Goal: Navigation & Orientation: Find specific page/section

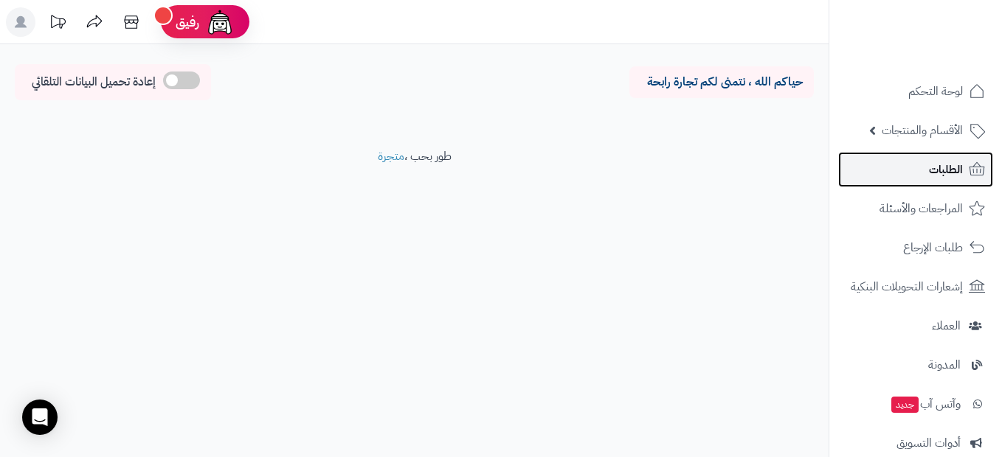
click at [939, 164] on span "الطلبات" at bounding box center [946, 169] width 34 height 21
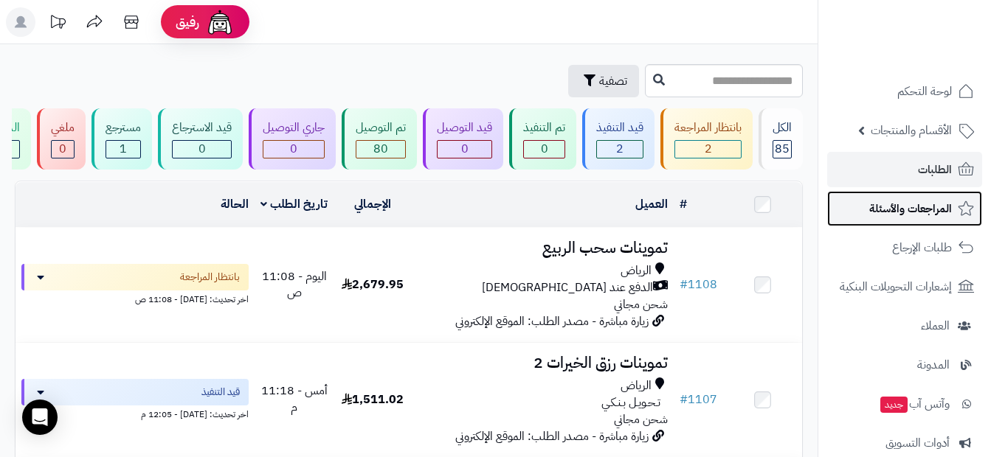
click at [942, 204] on span "المراجعات والأسئلة" at bounding box center [910, 208] width 83 height 21
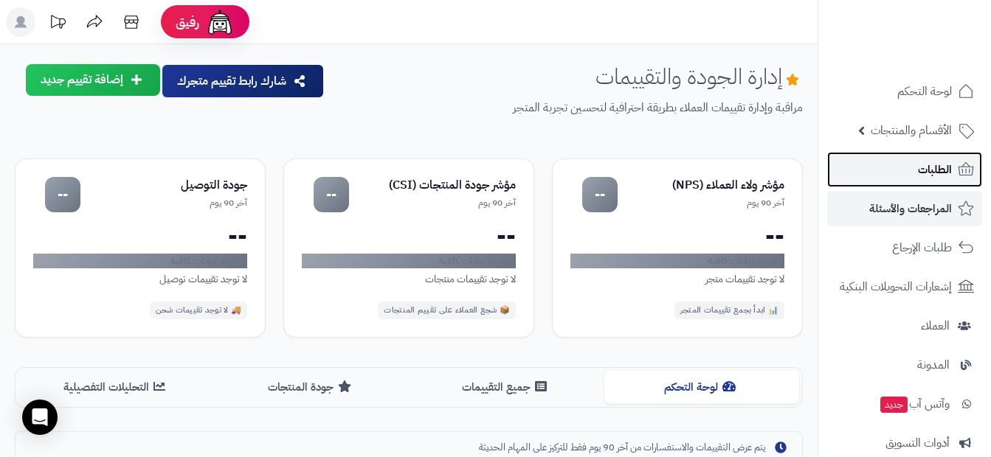
click at [948, 175] on span "الطلبات" at bounding box center [935, 169] width 34 height 21
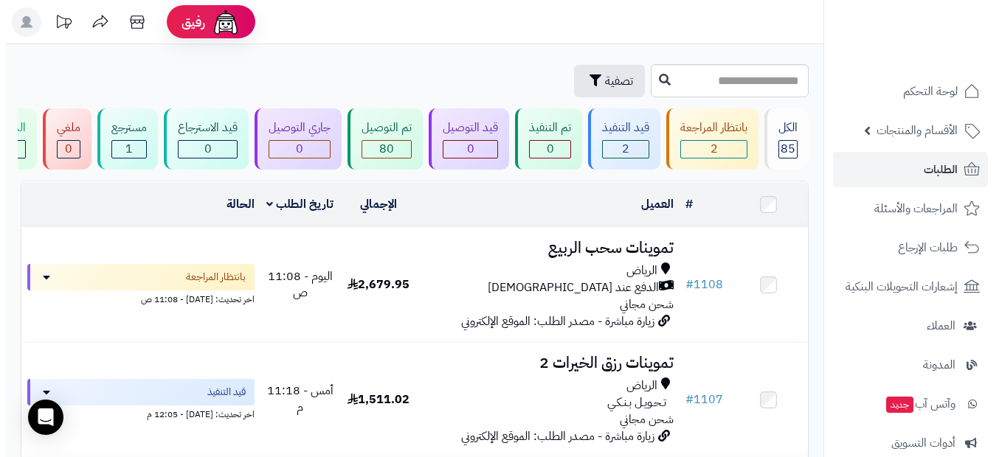
scroll to position [0, 1]
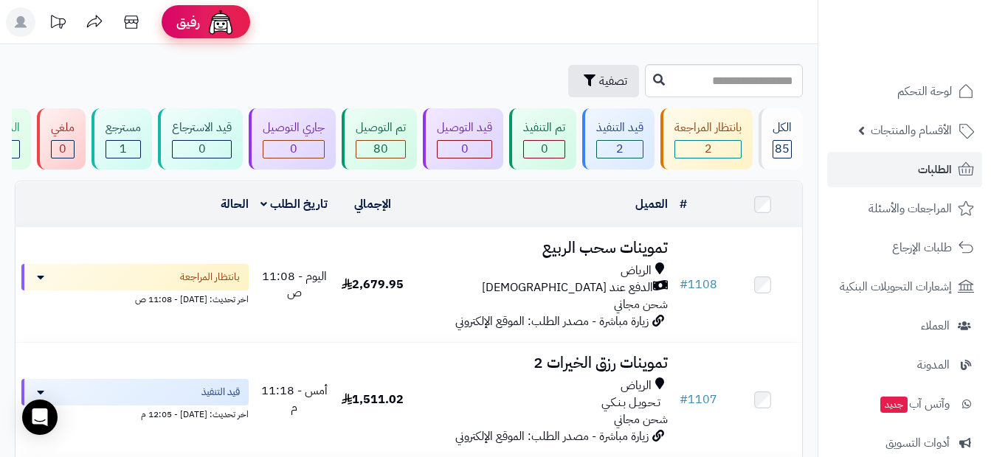
click at [192, 21] on span "رفيق" at bounding box center [188, 22] width 24 height 18
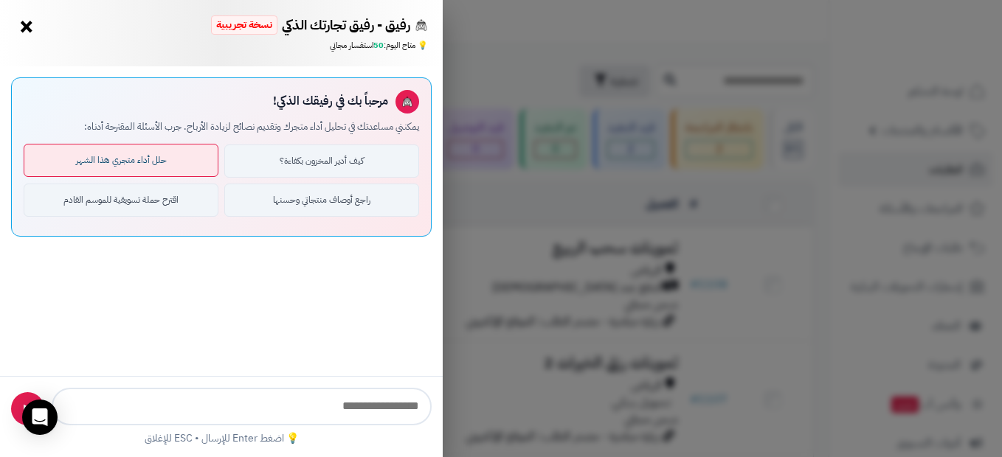
click at [112, 166] on button "حلل أداء متجري هذا الشهر" at bounding box center [121, 160] width 195 height 33
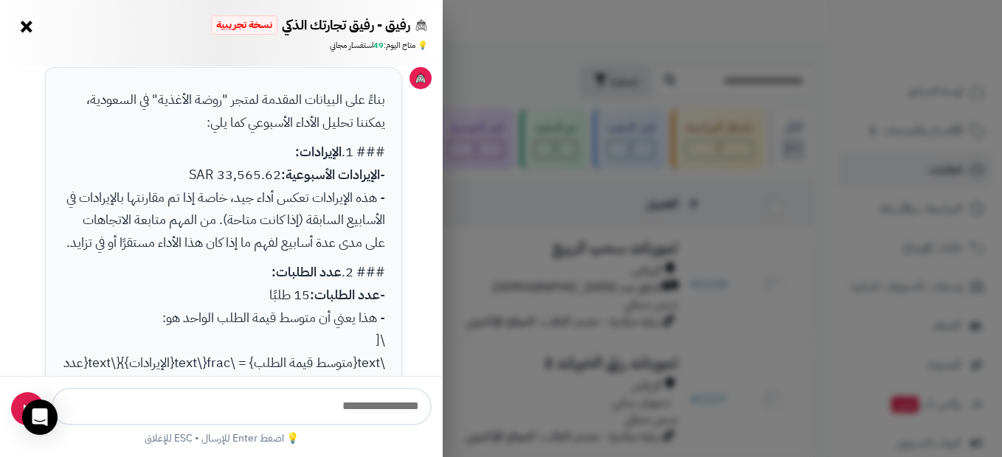
scroll to position [148, 0]
drag, startPoint x: 212, startPoint y: 176, endPoint x: 256, endPoint y: 174, distance: 44.3
click at [256, 174] on p "### 1. الإيرادات: - الإيرادات الأسبوعية: 33,565.62 SAR - هذه الإيرادات تعكس أدا…" at bounding box center [224, 196] width 324 height 113
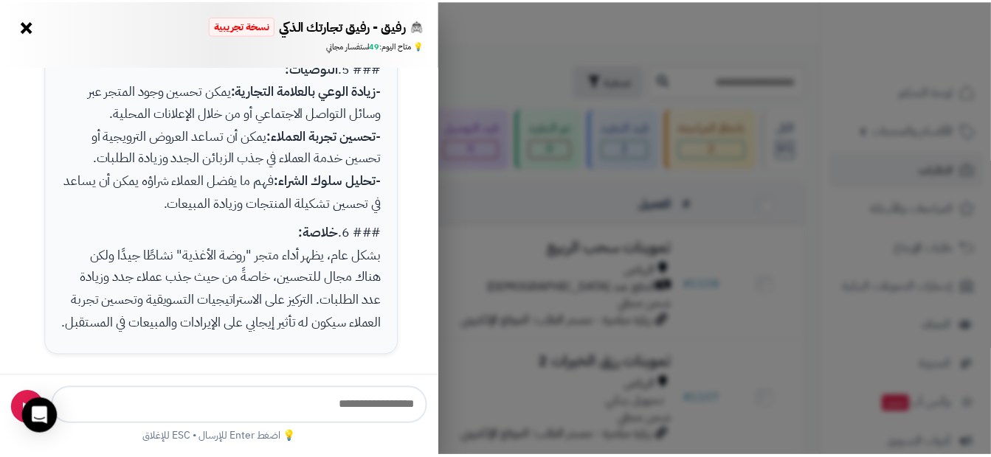
scroll to position [915, 0]
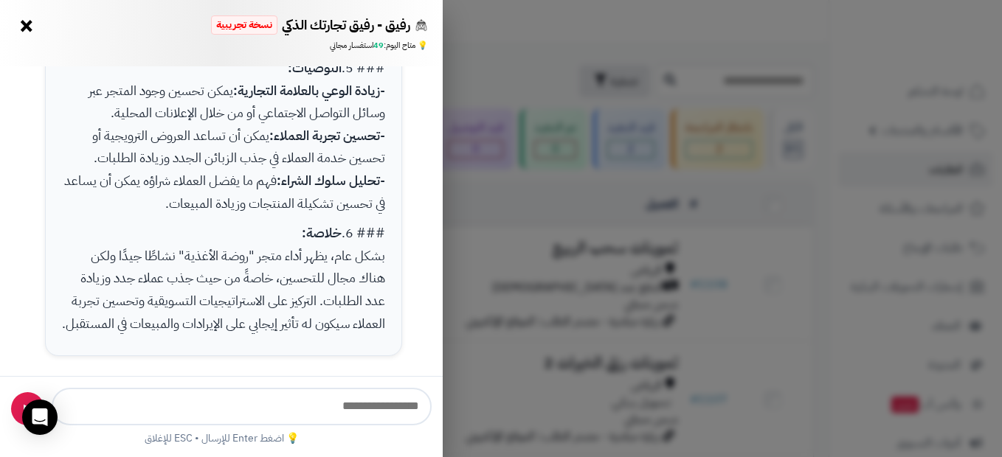
click at [22, 21] on button "×" at bounding box center [27, 26] width 24 height 24
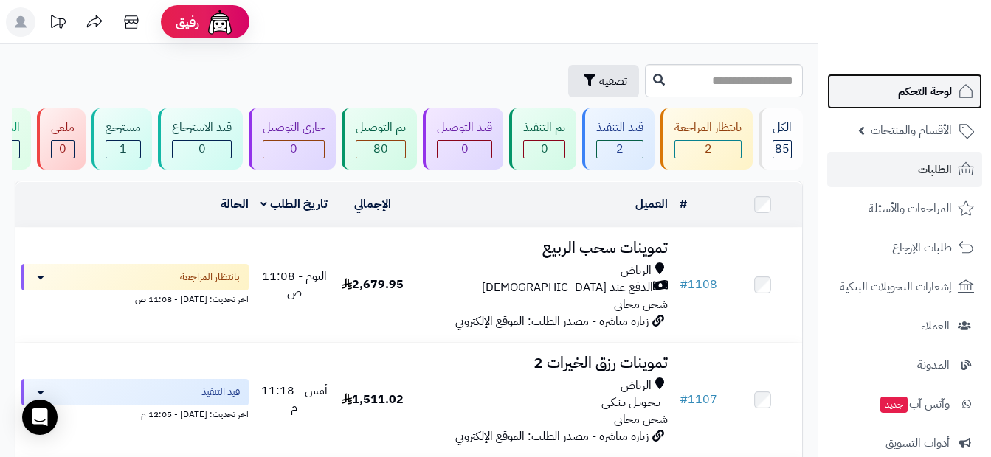
click at [956, 97] on link "لوحة التحكم" at bounding box center [904, 91] width 155 height 35
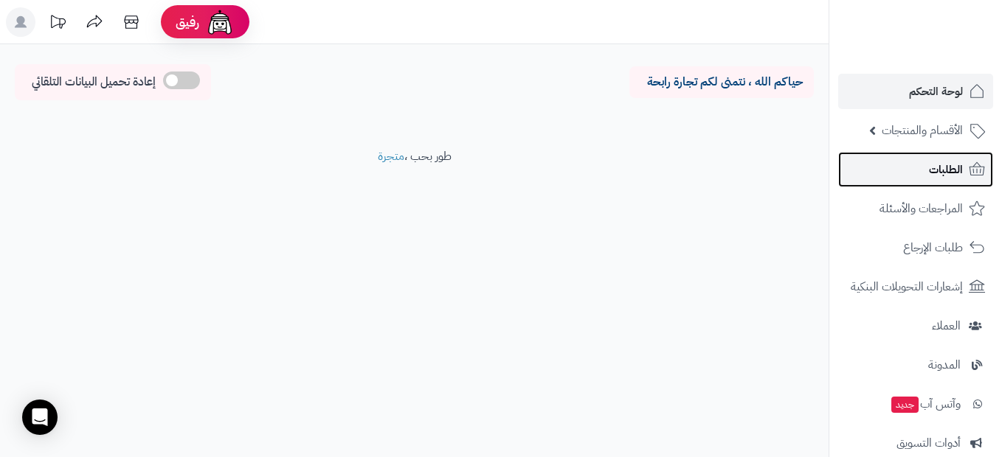
click at [936, 172] on span "الطلبات" at bounding box center [946, 169] width 34 height 21
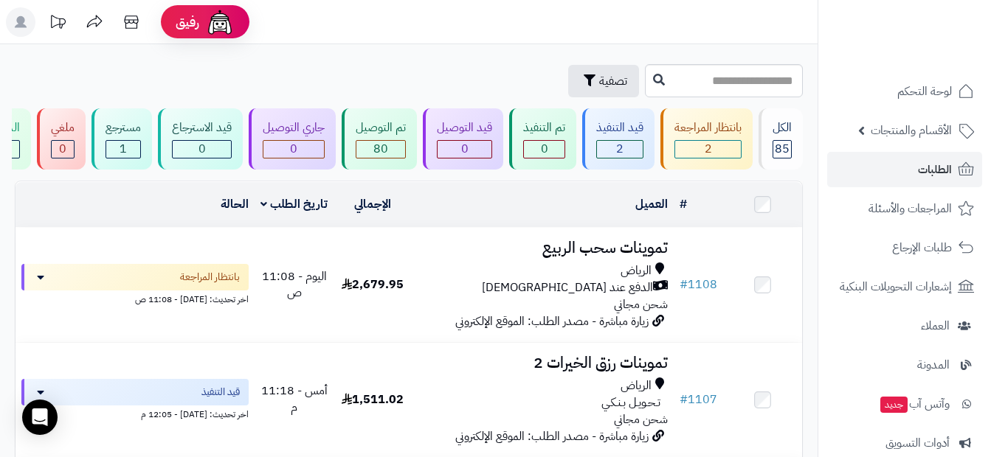
click at [420, 32] on header "رفيق ! الطلبات معالجة مكتمل إرجاع المنتجات العملاء المتواجدون الان 432 عملاء من…" at bounding box center [495, 22] width 991 height 44
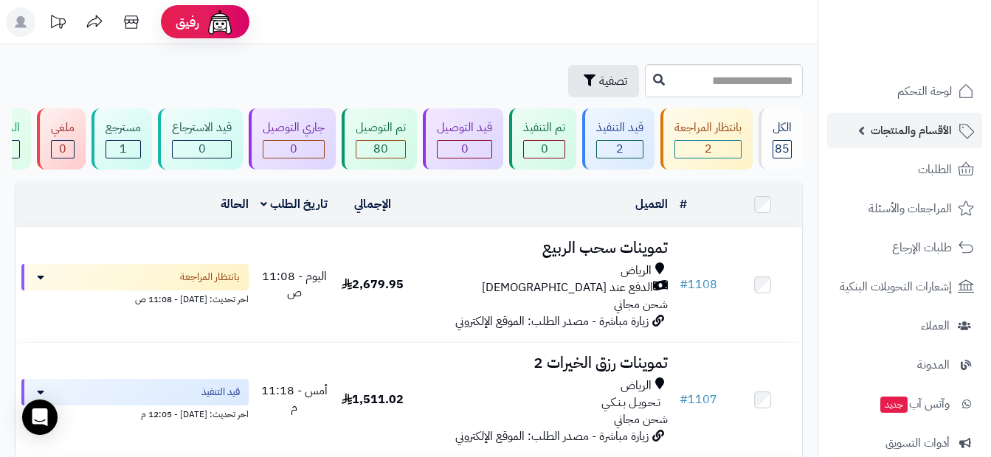
click at [928, 141] on link "الأقسام والمنتجات" at bounding box center [904, 130] width 155 height 35
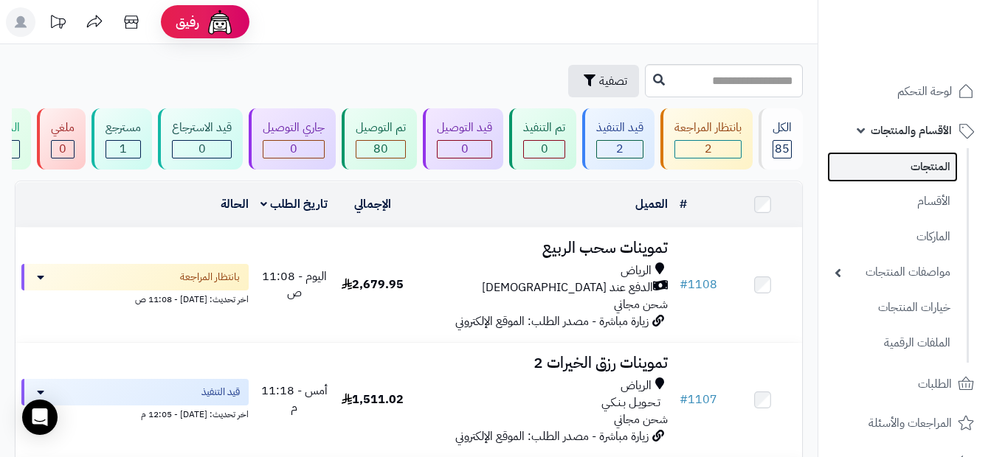
click at [934, 175] on link "المنتجات" at bounding box center [892, 167] width 131 height 30
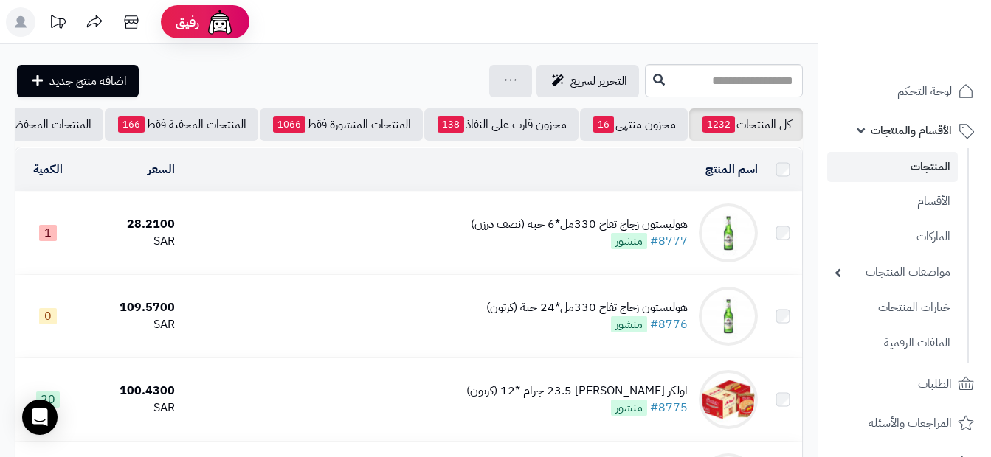
click at [859, 131] on link "الأقسام والمنتجات" at bounding box center [904, 130] width 155 height 35
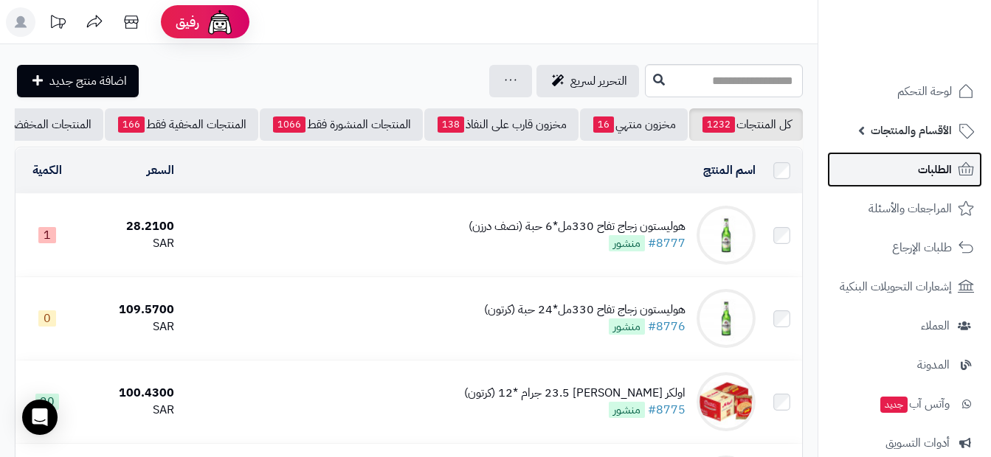
click at [932, 167] on span "الطلبات" at bounding box center [935, 169] width 34 height 21
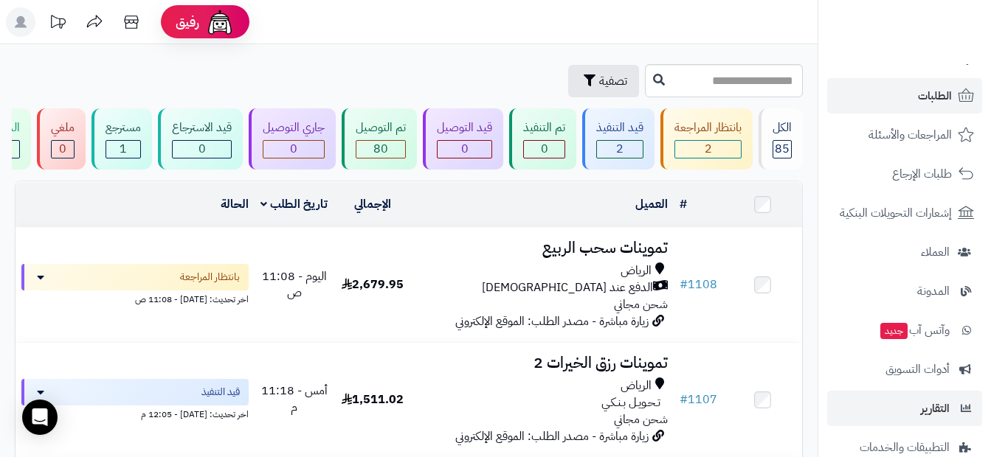
scroll to position [148, 0]
